Goal: Transaction & Acquisition: Purchase product/service

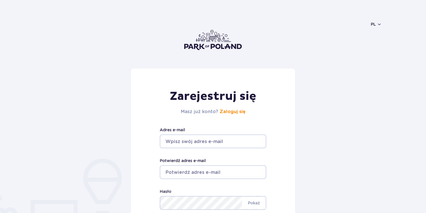
click at [220, 146] on input "Adres e-mail" at bounding box center [213, 141] width 106 height 14
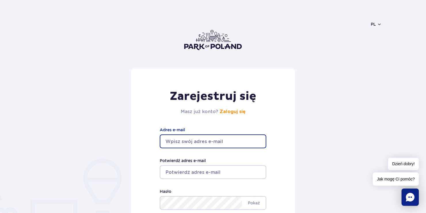
type input "tomek.wielogorski100@gmail.com"
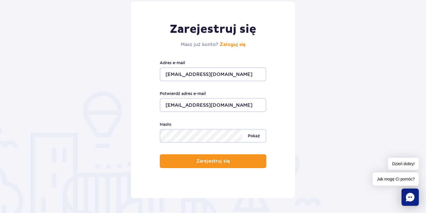
click at [258, 136] on span "Pokaż" at bounding box center [254, 136] width 24 height 12
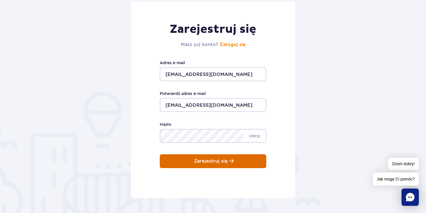
click at [241, 159] on button "Zarejestruj się" at bounding box center [213, 161] width 106 height 14
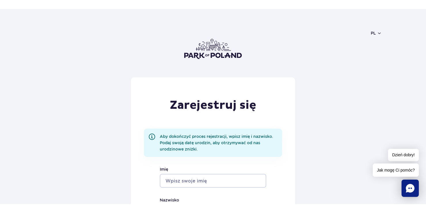
scroll to position [67, 0]
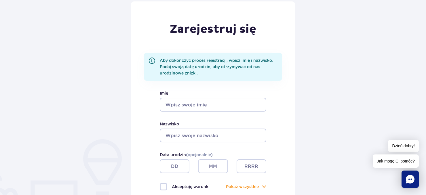
click at [193, 104] on input "Imię" at bounding box center [213, 105] width 106 height 14
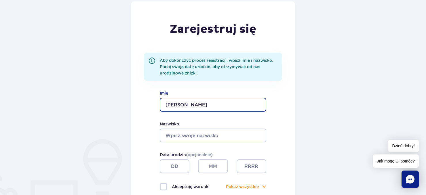
type input "Tomasz"
click at [192, 128] on div "Nazwisko" at bounding box center [213, 132] width 106 height 22
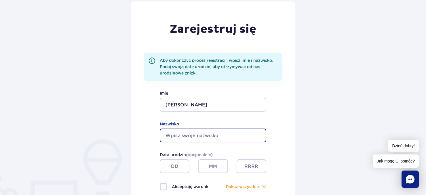
click at [194, 131] on input "Nazwisko" at bounding box center [213, 136] width 106 height 14
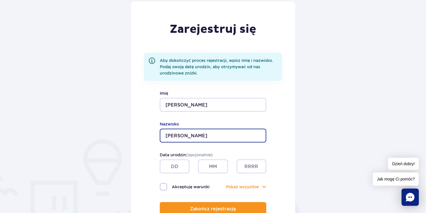
type input "Wielogórski"
click at [181, 161] on input "text" at bounding box center [175, 166] width 30 height 14
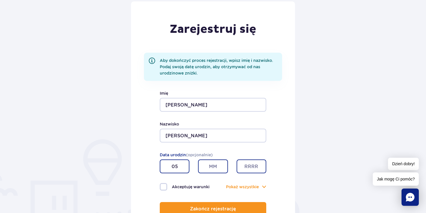
type input "05"
click at [212, 163] on input "text" at bounding box center [213, 166] width 30 height 14
type input "10"
click at [251, 164] on input "text" at bounding box center [251, 166] width 30 height 14
type input "1997"
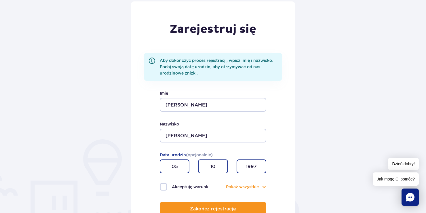
click at [167, 189] on label "Akceptuję warunki" at bounding box center [186, 186] width 53 height 7
click at [166, 184] on input "Akceptuję warunki" at bounding box center [163, 183] width 6 height 1
checkbox input "true"
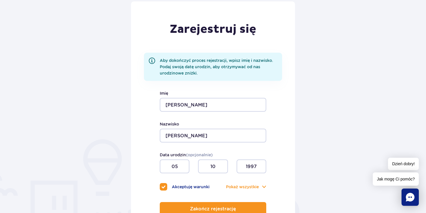
scroll to position [134, 0]
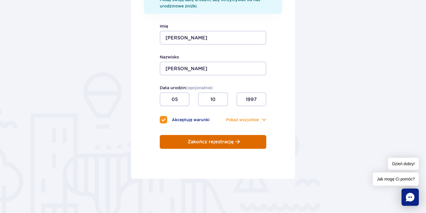
click at [193, 148] on button "Zakończ rejestrację" at bounding box center [213, 142] width 106 height 14
click at [207, 143] on p "Zakończ rejestrację" at bounding box center [210, 141] width 46 height 5
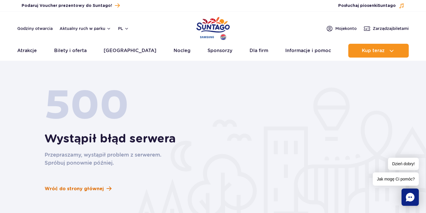
click at [94, 189] on span "Wróć do strony głównej" at bounding box center [74, 188] width 59 height 7
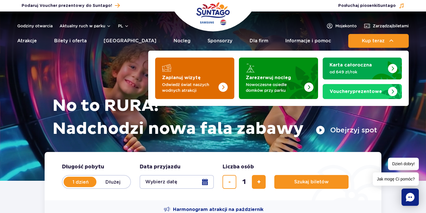
click at [193, 79] on strong "Zaplanuj wizytę" at bounding box center [181, 77] width 39 height 5
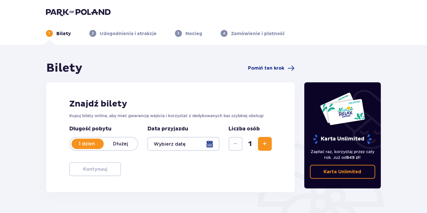
click at [189, 140] on div at bounding box center [183, 144] width 72 height 14
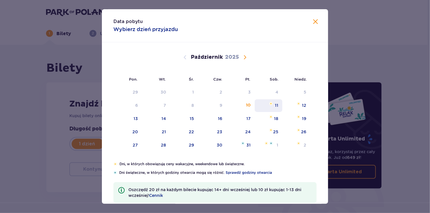
click at [268, 109] on div "11" at bounding box center [268, 105] width 28 height 13
type input "11.10.25"
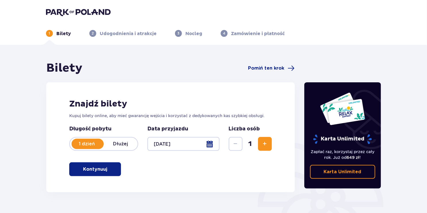
click at [265, 147] on span "Zwiększ" at bounding box center [265, 143] width 7 height 7
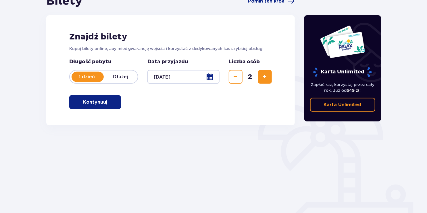
click at [110, 104] on span "button" at bounding box center [108, 102] width 7 height 7
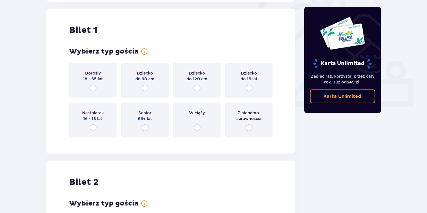
scroll to position [192, 0]
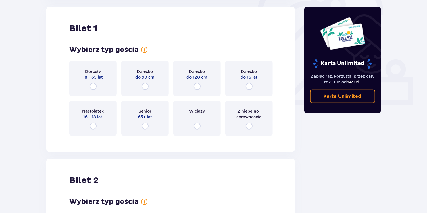
click at [90, 84] on input "radio" at bounding box center [93, 86] width 7 height 7
radio input "true"
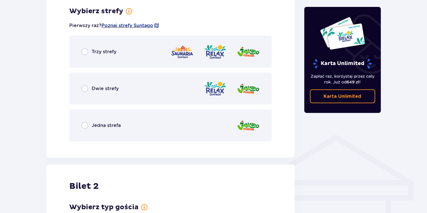
scroll to position [198, 0]
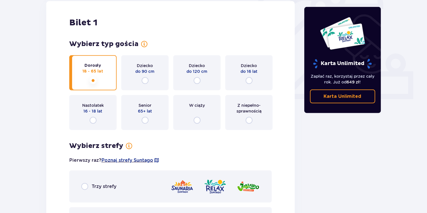
click at [248, 78] on input "radio" at bounding box center [249, 80] width 7 height 7
radio input "true"
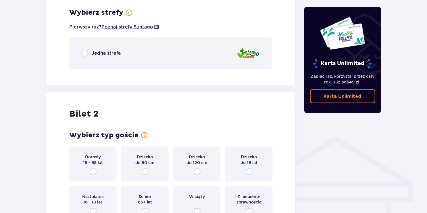
scroll to position [332, 0]
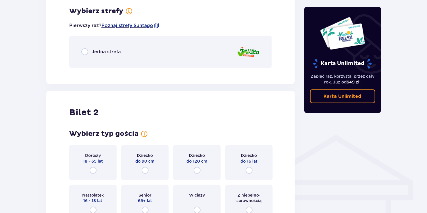
click at [87, 52] on input "radio" at bounding box center [84, 51] width 7 height 7
radio input "true"
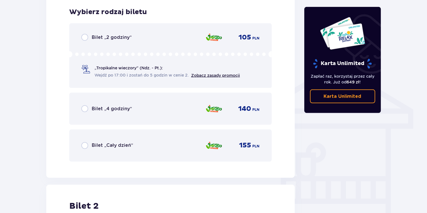
scroll to position [405, 0]
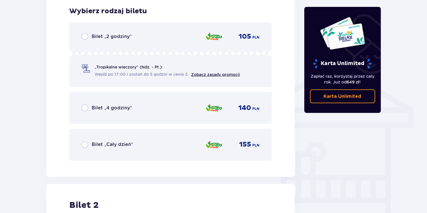
click at [83, 108] on input "radio" at bounding box center [84, 107] width 7 height 7
radio input "true"
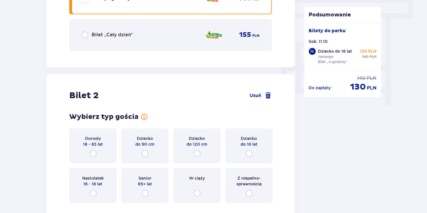
scroll to position [581, 0]
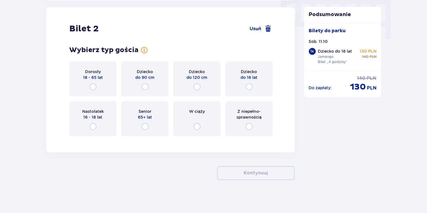
click at [94, 82] on div "Dorosły 18 - 65 lat" at bounding box center [92, 78] width 47 height 35
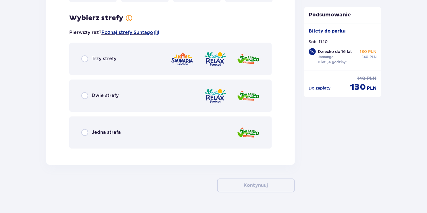
scroll to position [722, 0]
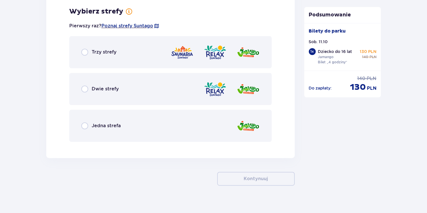
click at [86, 53] on input "radio" at bounding box center [84, 52] width 7 height 7
radio input "true"
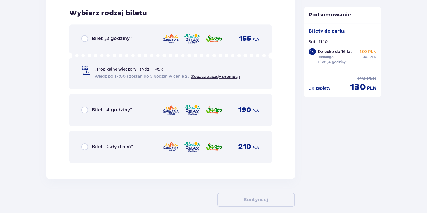
scroll to position [868, 0]
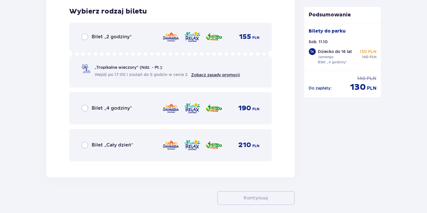
click at [82, 108] on input "radio" at bounding box center [84, 108] width 7 height 7
radio input "true"
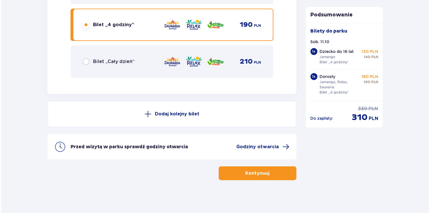
scroll to position [952, 0]
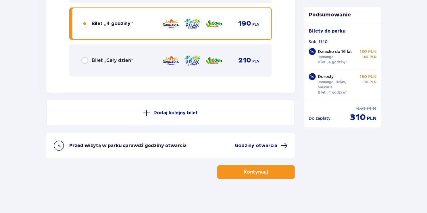
click at [253, 144] on span "Godziny otwarcia" at bounding box center [256, 145] width 43 height 6
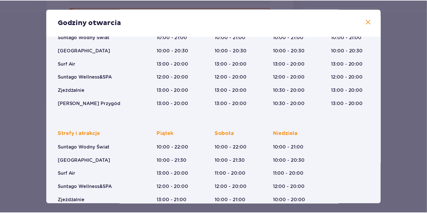
scroll to position [91, 0]
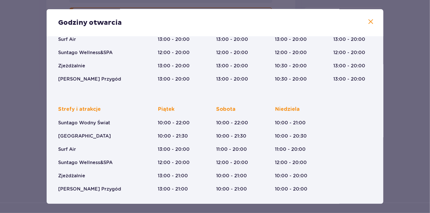
click at [369, 25] on button at bounding box center [370, 21] width 7 height 7
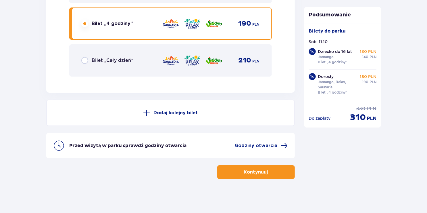
click at [261, 171] on p "Kontynuuj" at bounding box center [256, 172] width 24 height 6
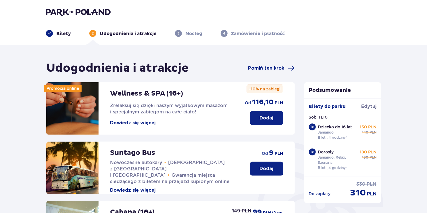
scroll to position [67, 0]
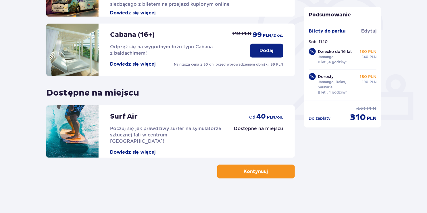
click at [267, 168] on button "Kontynuuj" at bounding box center [256, 171] width 78 height 14
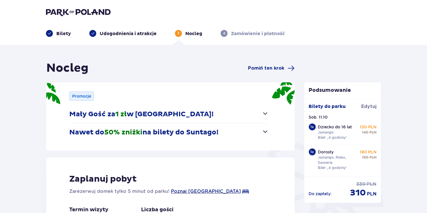
scroll to position [67, 0]
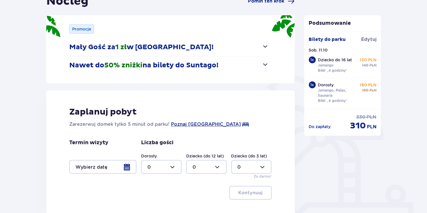
click at [158, 162] on div at bounding box center [161, 167] width 41 height 14
click at [147, 123] on p "1" at bounding box center [148, 123] width 2 height 6
type input "1"
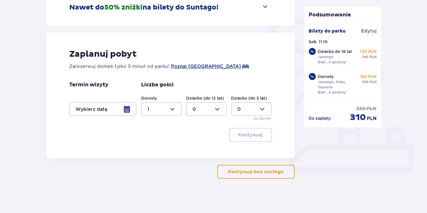
click at [160, 109] on div at bounding box center [161, 109] width 41 height 14
click at [125, 110] on div at bounding box center [102, 109] width 67 height 14
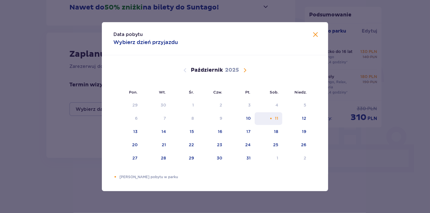
click at [275, 120] on div "11" at bounding box center [276, 118] width 3 height 6
click at [317, 36] on span "Zamknij" at bounding box center [315, 34] width 7 height 7
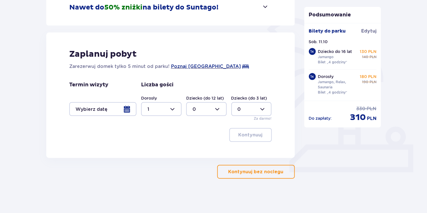
click at [126, 106] on div at bounding box center [102, 109] width 67 height 14
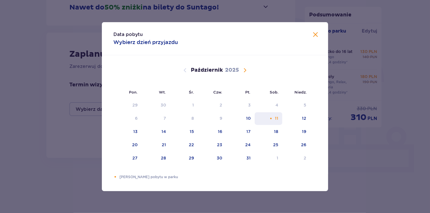
click at [275, 118] on div "11" at bounding box center [276, 118] width 3 height 6
click at [300, 122] on div "12" at bounding box center [296, 118] width 28 height 13
type input "11.10.25 - 12.10.25"
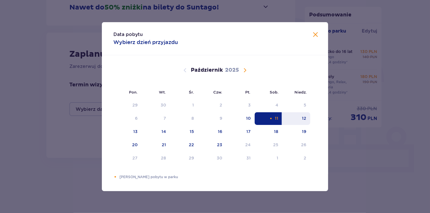
type input "0"
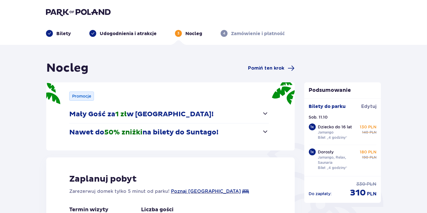
scroll to position [125, 0]
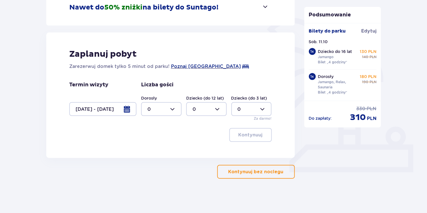
click at [123, 112] on div at bounding box center [102, 109] width 67 height 14
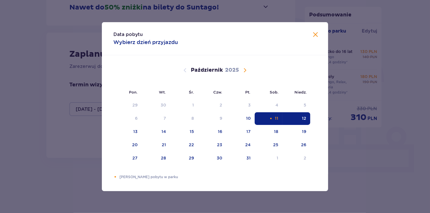
click at [266, 118] on div "11" at bounding box center [268, 118] width 28 height 13
click at [273, 117] on div "11" at bounding box center [268, 118] width 28 height 13
click at [314, 32] on span "Zamknij" at bounding box center [315, 34] width 7 height 7
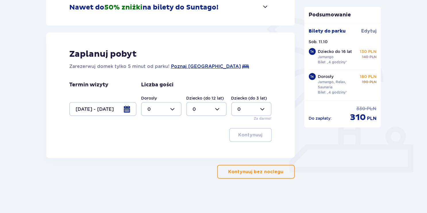
click at [239, 175] on button "Kontynuuj bez noclegu" at bounding box center [256, 172] width 78 height 14
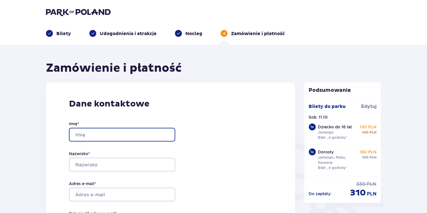
click at [135, 138] on input "Imię *" at bounding box center [122, 135] width 106 height 14
type input "Tomasz"
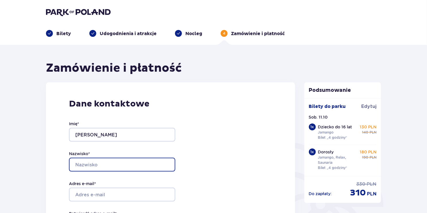
type input "Wielogóski"
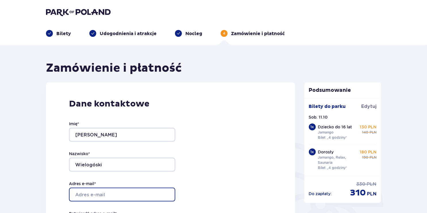
type input "tomek.wielogorski100@gmail.com"
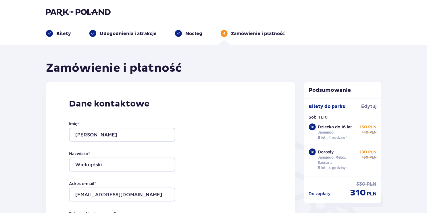
type input "tomek.wielogorski100@gmail.com"
type input "+48530956121"
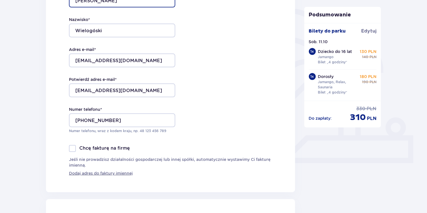
scroll to position [201, 0]
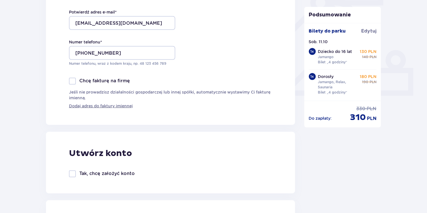
click at [73, 171] on div at bounding box center [72, 173] width 7 height 7
checkbox input "true"
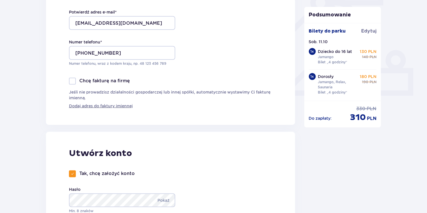
scroll to position [268, 0]
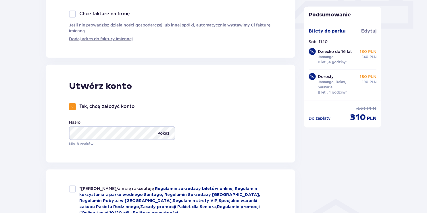
click at [166, 131] on p "Pokaż" at bounding box center [164, 133] width 12 height 14
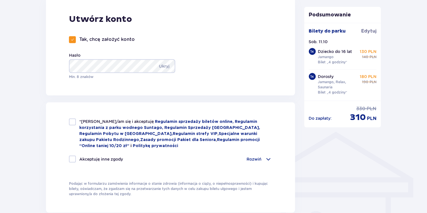
click at [72, 123] on div at bounding box center [72, 121] width 7 height 7
checkbox input "true"
click at [70, 153] on div "*Zapoznałem/am się i akceptuję Regulamin sprzedaży biletów online, Regulamin ko…" at bounding box center [170, 143] width 203 height 51
click at [71, 156] on div at bounding box center [72, 159] width 7 height 7
checkbox input "true"
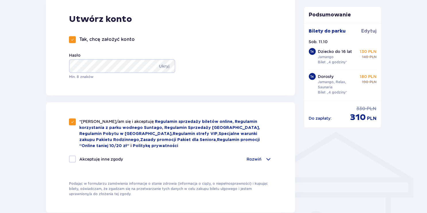
checkbox input "true"
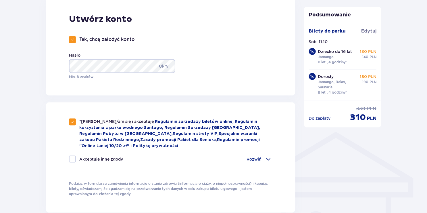
checkbox input "true"
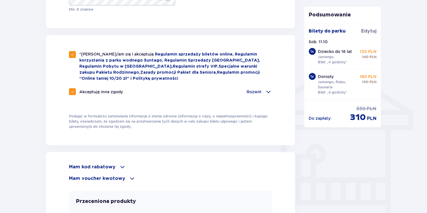
click at [254, 89] on p "Rozwiń" at bounding box center [254, 92] width 15 height 6
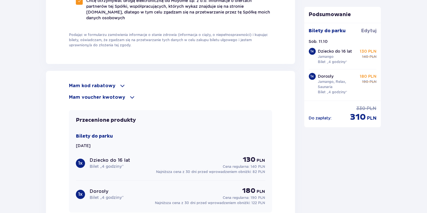
scroll to position [566, 0]
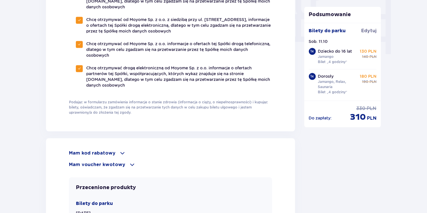
click at [94, 152] on p "Mam kod rabatowy" at bounding box center [92, 153] width 47 height 6
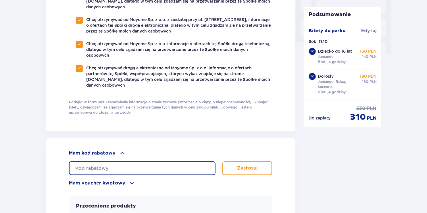
click at [116, 163] on input "text" at bounding box center [142, 168] width 147 height 14
paste input "nie potrzeba kodu"
type input "nie potrzeba kodu"
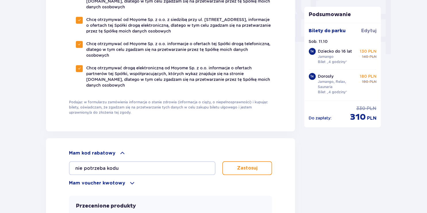
click at [236, 168] on button "Zastosuj" at bounding box center [248, 168] width 50 height 14
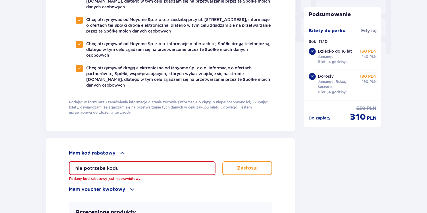
drag, startPoint x: 142, startPoint y: 164, endPoint x: 47, endPoint y: 150, distance: 96.5
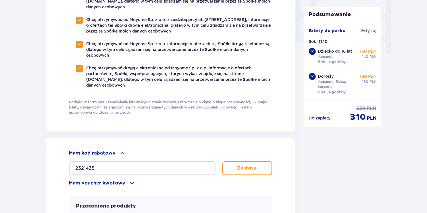
click at [244, 168] on p "Zastosuj" at bounding box center [247, 168] width 20 height 6
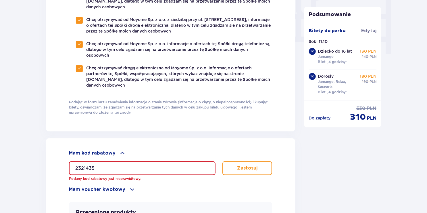
click at [178, 163] on input "2321435" at bounding box center [142, 168] width 147 height 14
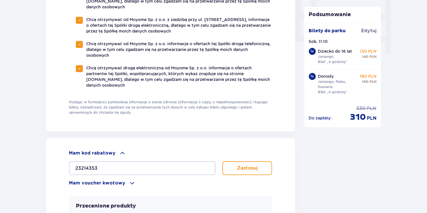
click at [254, 161] on button "Zastosuj" at bounding box center [248, 168] width 50 height 14
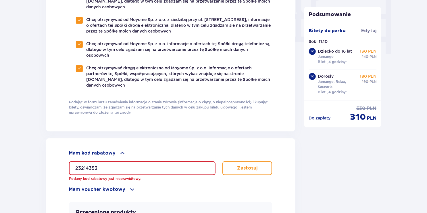
click at [172, 162] on input "23214353" at bounding box center [142, 168] width 147 height 14
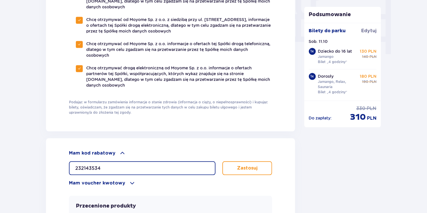
type input "232143534"
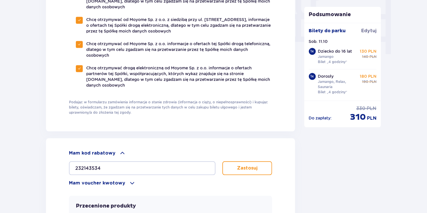
click at [251, 159] on div "232143534 Zastosuj" at bounding box center [170, 165] width 203 height 18
click at [239, 165] on p "Zastosuj" at bounding box center [247, 168] width 20 height 6
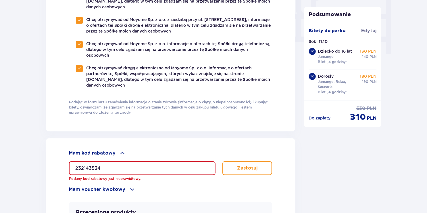
click at [121, 151] on span at bounding box center [122, 153] width 7 height 7
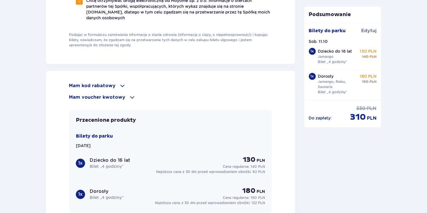
scroll to position [700, 0]
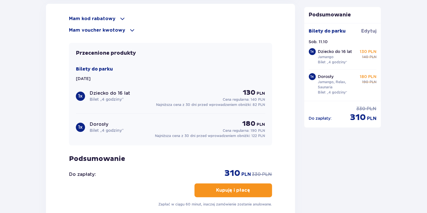
click at [108, 32] on div "Mam voucher kwotowy" at bounding box center [170, 30] width 203 height 7
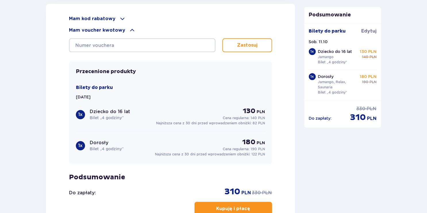
click at [108, 32] on div "Mam voucher kwotowy" at bounding box center [170, 30] width 203 height 7
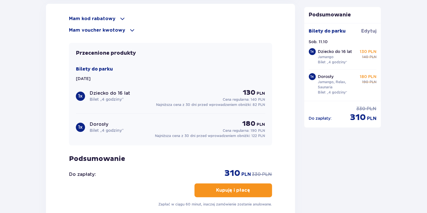
scroll to position [767, 0]
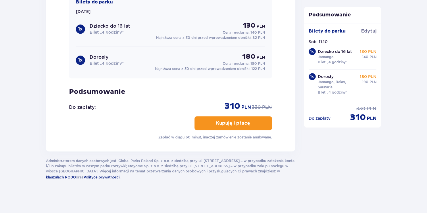
click at [222, 122] on p "Kupuję i płacę" at bounding box center [233, 123] width 34 height 6
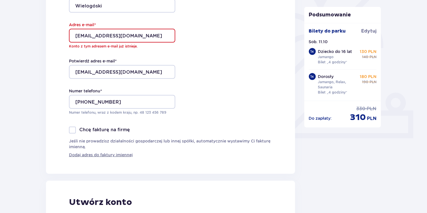
scroll to position [91, 0]
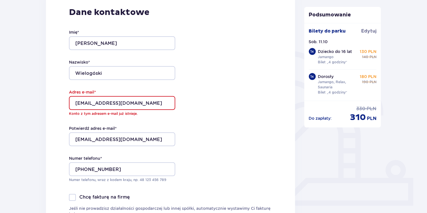
click at [126, 102] on input "tomek.wielogorski100@gmail.com" at bounding box center [122, 103] width 106 height 14
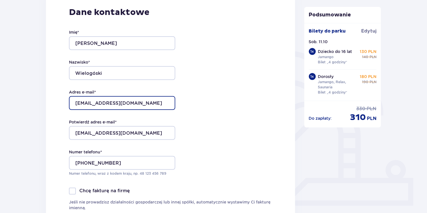
type input "[EMAIL_ADDRESS][DOMAIN_NAME]"
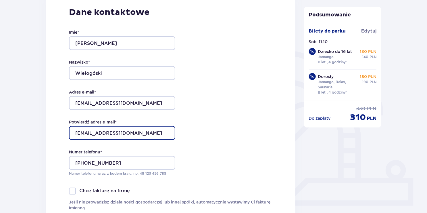
drag, startPoint x: 125, startPoint y: 133, endPoint x: 128, endPoint y: 131, distance: 3.9
click at [125, 133] on input "tomek.wielogorski100@gmail.com" at bounding box center [122, 133] width 106 height 14
type input "[EMAIL_ADDRESS][DOMAIN_NAME]"
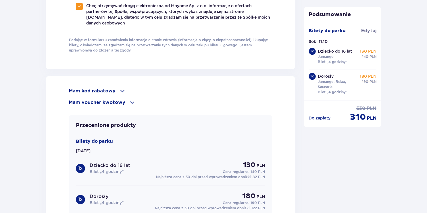
scroll to position [767, 0]
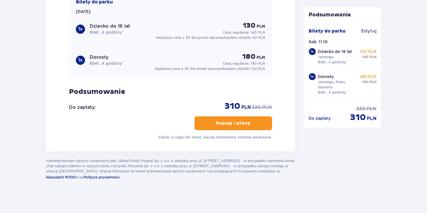
click at [202, 122] on button "Kupuję i płacę" at bounding box center [234, 123] width 78 height 14
